Goal: Navigation & Orientation: Find specific page/section

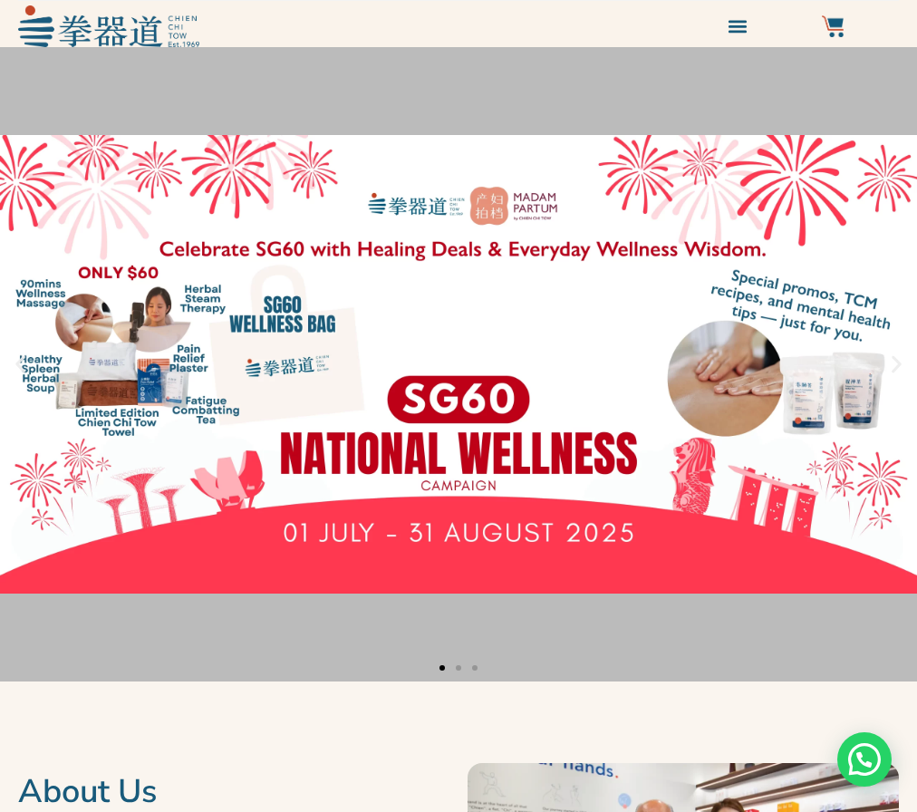
click at [0, 0] on link "About Us" at bounding box center [0, 0] width 0 height 0
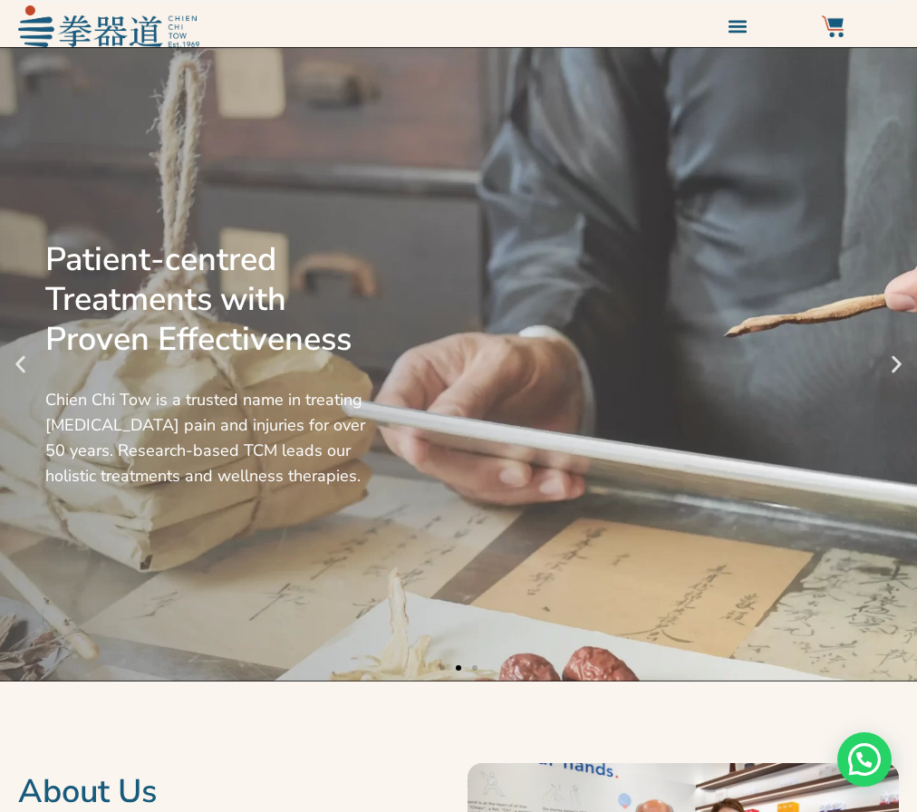
click at [0, 0] on icon "Menu" at bounding box center [0, 0] width 0 height 0
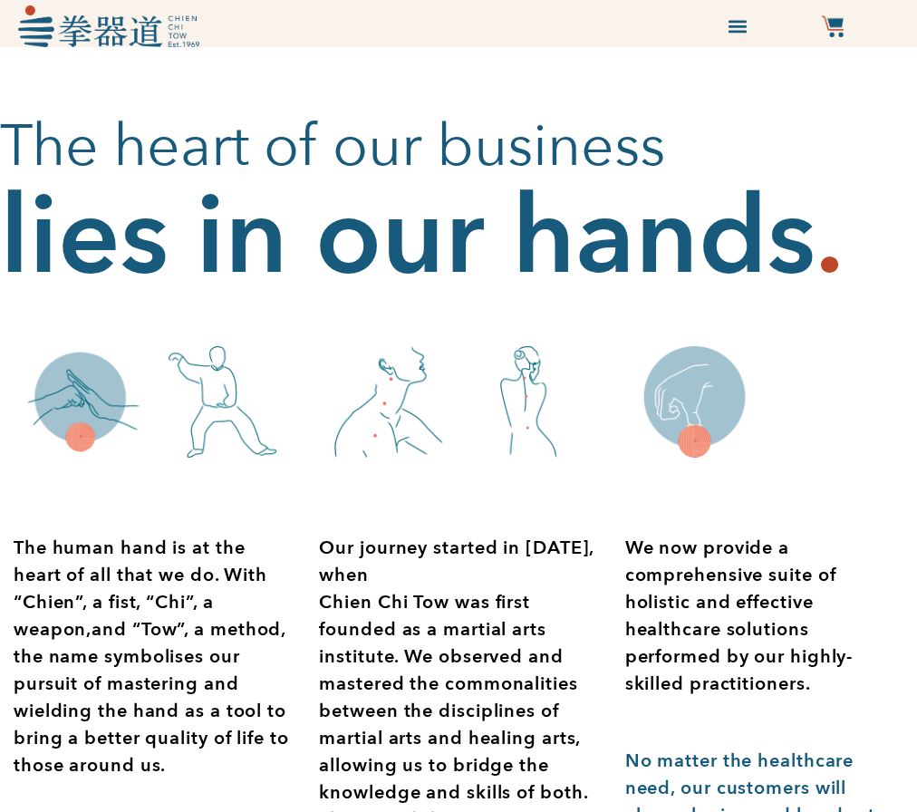
click at [0, 0] on icon "Menu" at bounding box center [0, 0] width 0 height 0
click at [0, 0] on link "Locate Us" at bounding box center [0, 0] width 0 height 0
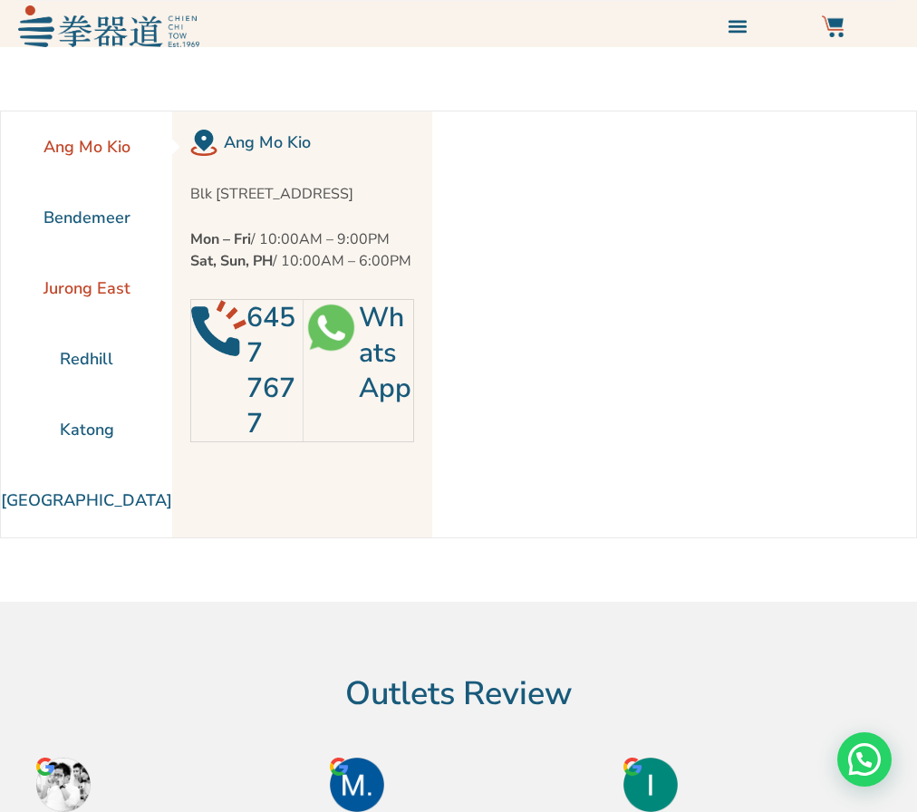
click at [82, 318] on li "Jurong East" at bounding box center [86, 288] width 171 height 71
